Goal: Transaction & Acquisition: Purchase product/service

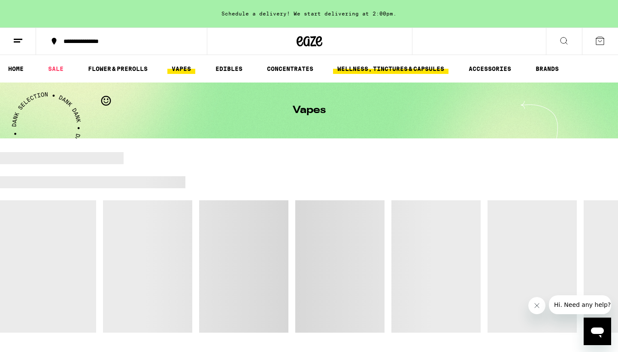
click at [414, 66] on link "WELLNESS, TINCTURES & CAPSULES" at bounding box center [391, 69] width 116 height 10
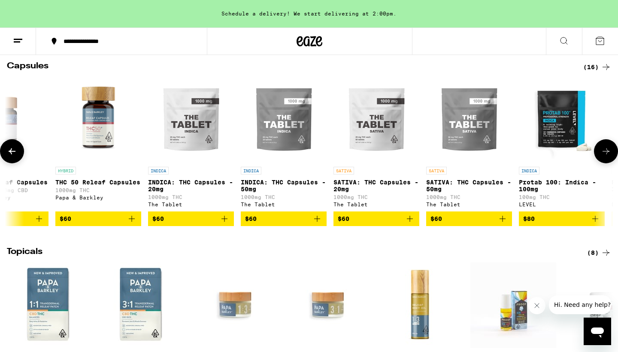
scroll to position [0, 693]
click at [319, 224] on icon "Add to bag" at bounding box center [318, 218] width 10 height 10
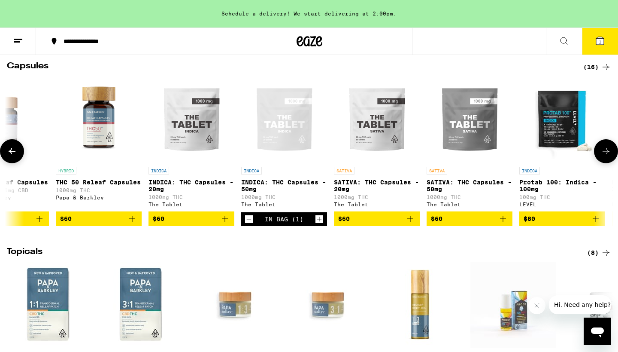
click at [505, 224] on icon "Add to bag" at bounding box center [503, 218] width 10 height 10
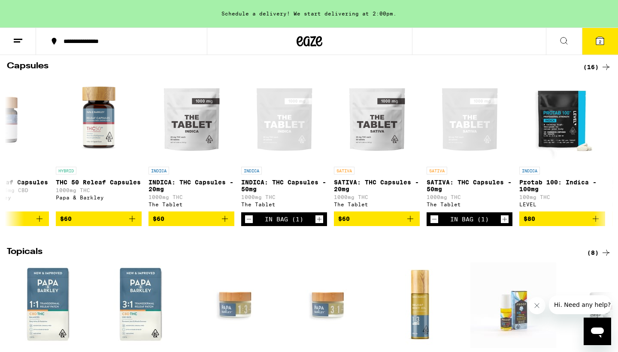
click at [598, 39] on icon at bounding box center [601, 41] width 8 height 8
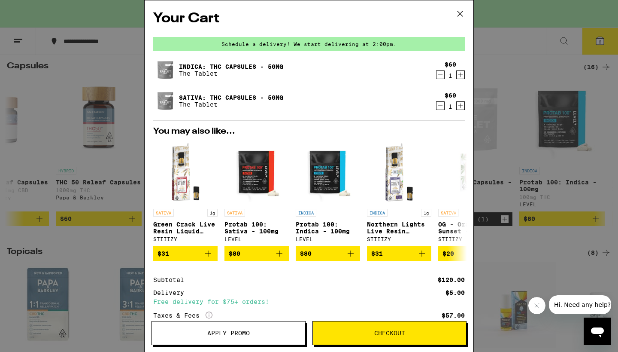
click at [385, 328] on button "Checkout" at bounding box center [390, 333] width 154 height 24
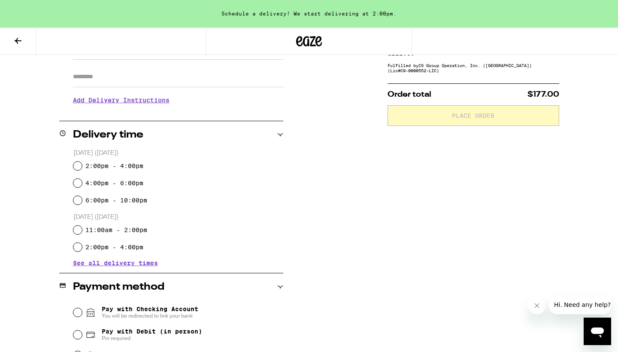
scroll to position [147, 0]
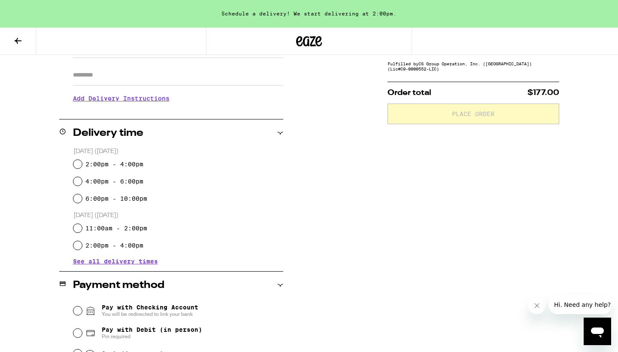
click at [77, 198] on input "6:00pm - 10:00pm" at bounding box center [77, 198] width 9 height 9
radio input "true"
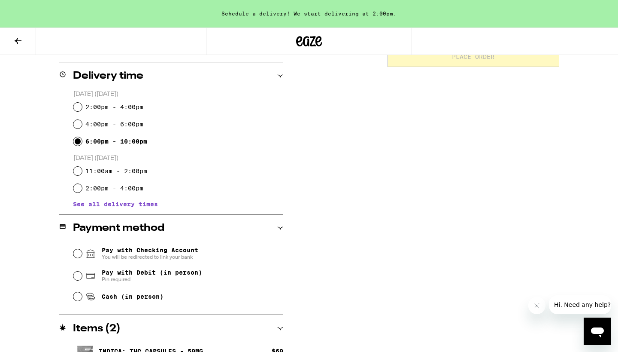
scroll to position [206, 0]
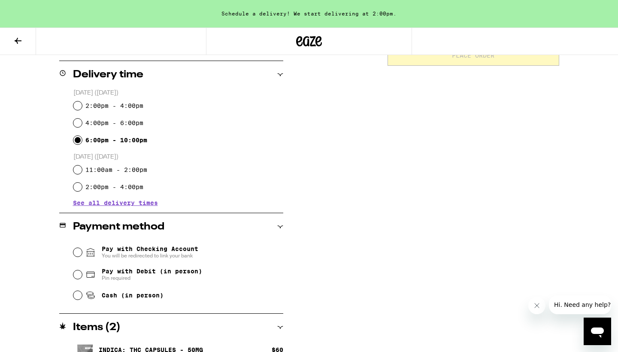
click at [77, 274] on input "Pay with Debit (in person) Pin required" at bounding box center [77, 274] width 9 height 9
radio input "true"
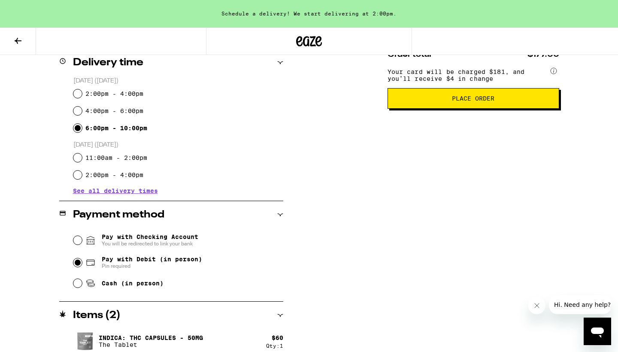
scroll to position [218, 0]
click at [480, 101] on span "Place Order" at bounding box center [473, 98] width 43 height 6
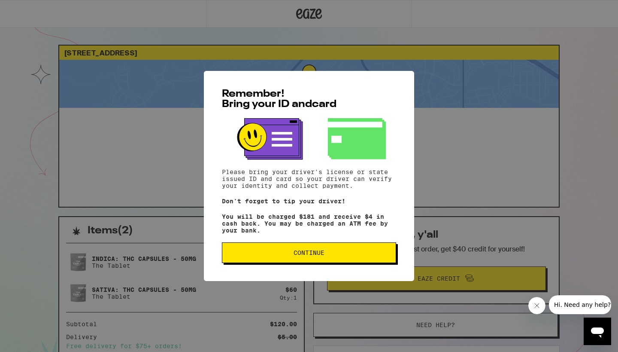
click at [311, 256] on span "Continue" at bounding box center [309, 253] width 31 height 6
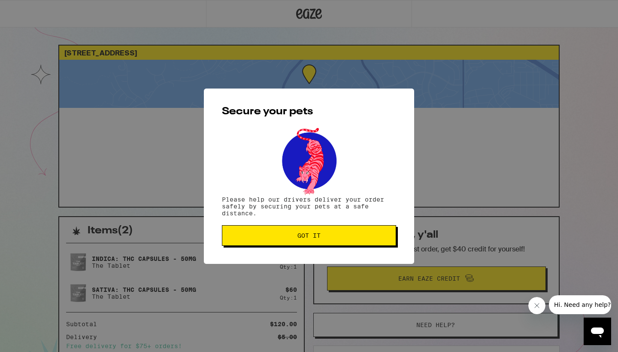
click at [317, 238] on span "Got it" at bounding box center [309, 235] width 23 height 6
